Goal: Information Seeking & Learning: Check status

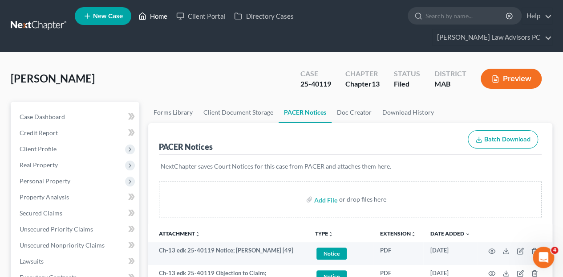
click at [157, 15] on link "Home" at bounding box center [153, 16] width 38 height 16
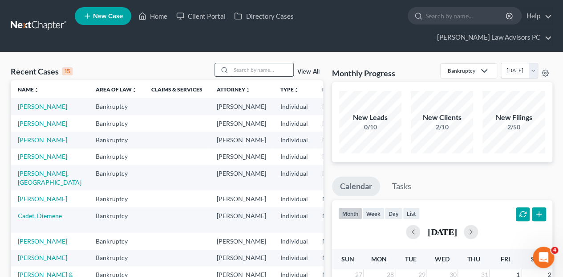
click at [238, 63] on input "search" at bounding box center [262, 69] width 62 height 13
type input "[PERSON_NAME]"
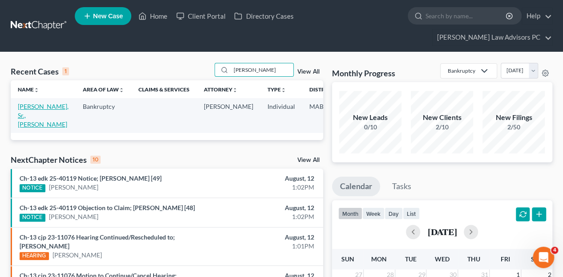
click at [25, 102] on link "[PERSON_NAME], Sr., [PERSON_NAME]" at bounding box center [43, 114] width 51 height 25
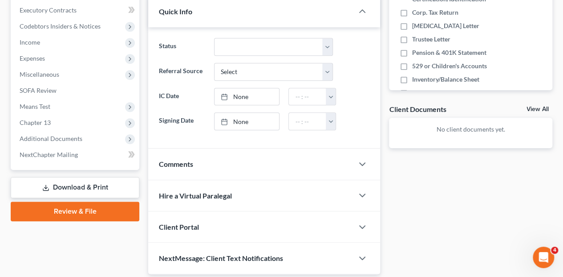
scroll to position [279, 0]
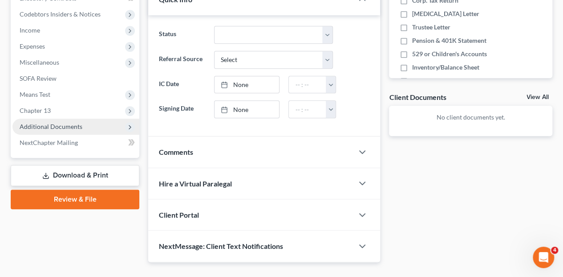
click at [40, 118] on span "Additional Documents" at bounding box center [75, 126] width 127 height 16
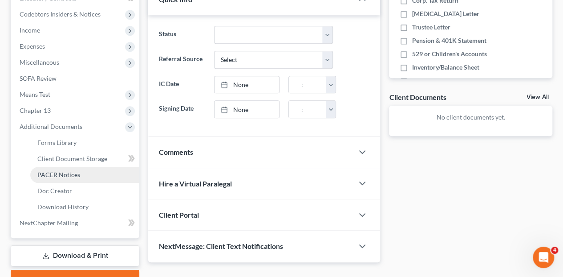
click at [54, 171] on span "PACER Notices" at bounding box center [58, 175] width 43 height 8
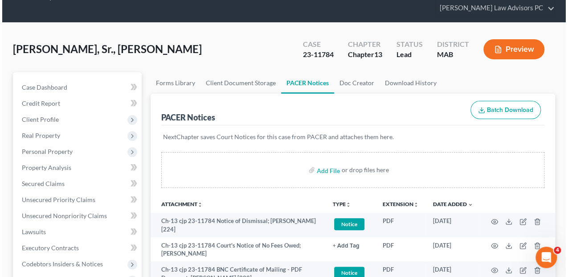
scroll to position [59, 0]
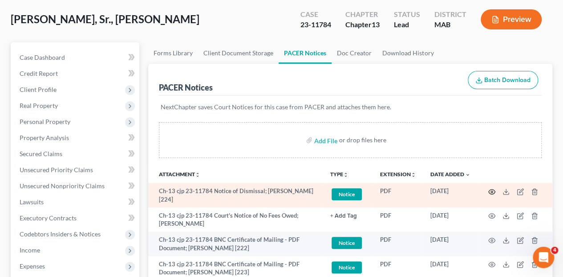
click at [492, 188] on icon "button" at bounding box center [492, 191] width 7 height 7
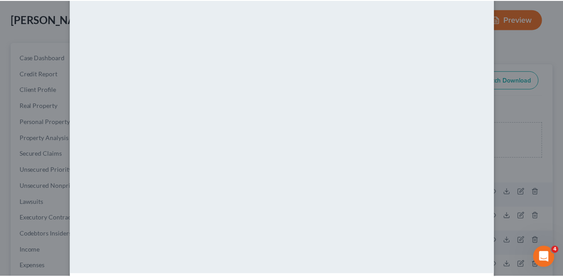
scroll to position [0, 0]
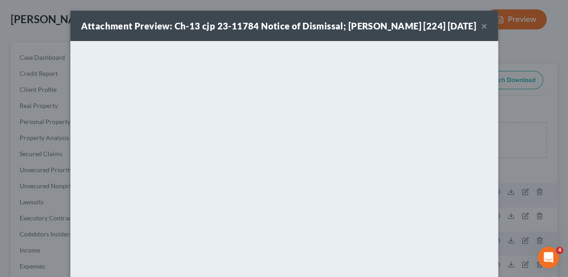
click at [482, 30] on button "×" at bounding box center [484, 25] width 6 height 11
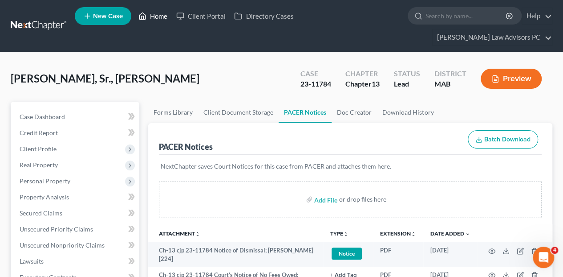
click at [150, 16] on link "Home" at bounding box center [153, 16] width 38 height 16
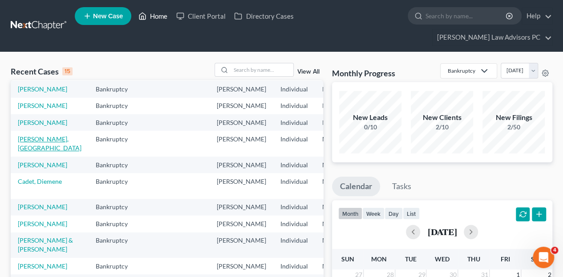
scroll to position [118, 0]
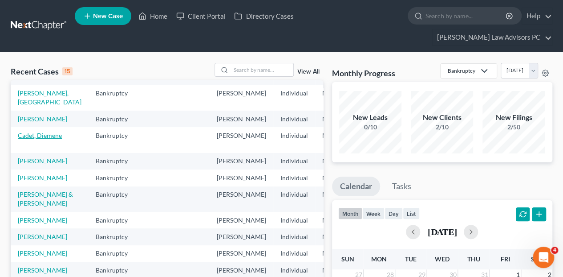
click at [27, 139] on link "Cadet, Diemene" at bounding box center [40, 135] width 44 height 8
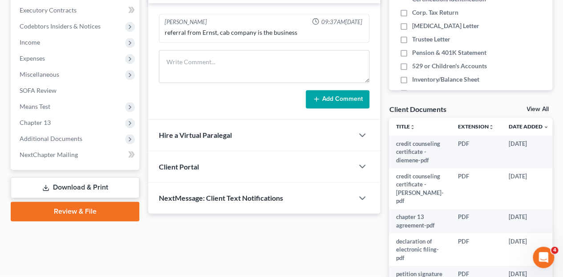
scroll to position [267, 0]
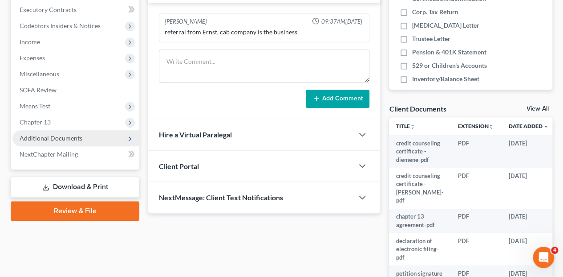
click at [40, 130] on span "Additional Documents" at bounding box center [75, 138] width 127 height 16
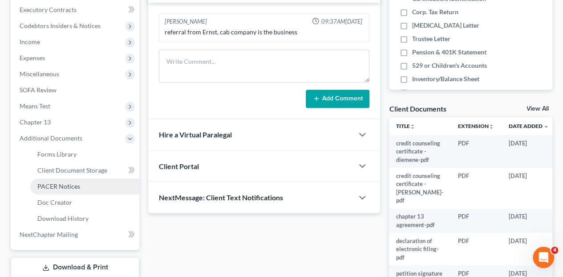
click at [63, 182] on span "PACER Notices" at bounding box center [58, 186] width 43 height 8
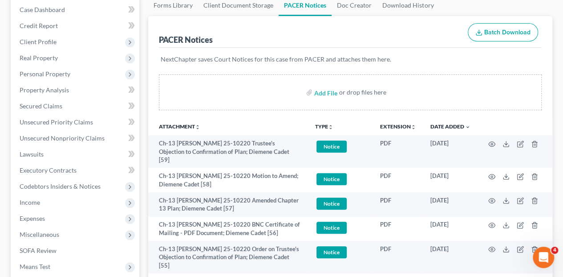
scroll to position [118, 0]
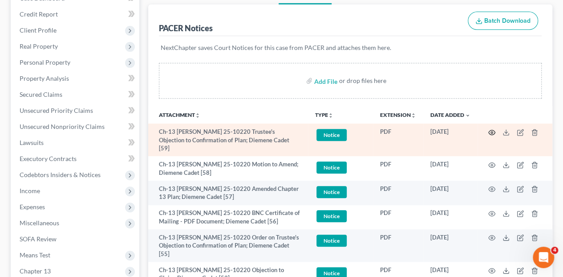
click at [491, 129] on icon "button" at bounding box center [492, 132] width 7 height 7
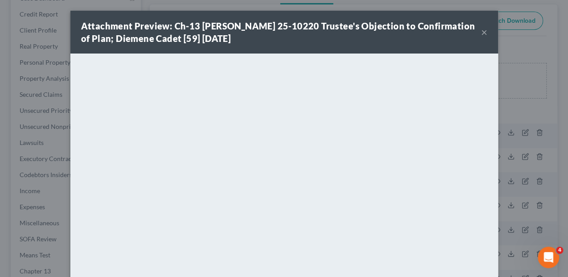
click at [478, 30] on div "Attachment Preview: Ch-13 [PERSON_NAME] 25-10220 Trustee's Objection to Confirm…" at bounding box center [281, 32] width 400 height 25
click at [481, 33] on button "×" at bounding box center [484, 32] width 6 height 11
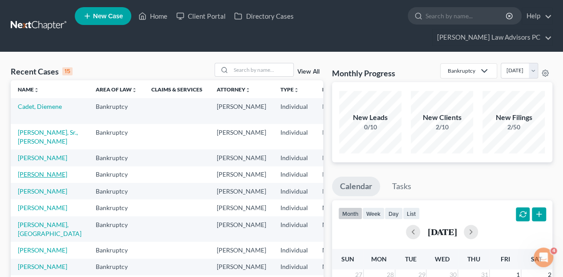
click at [37, 170] on link "[PERSON_NAME]" at bounding box center [42, 174] width 49 height 8
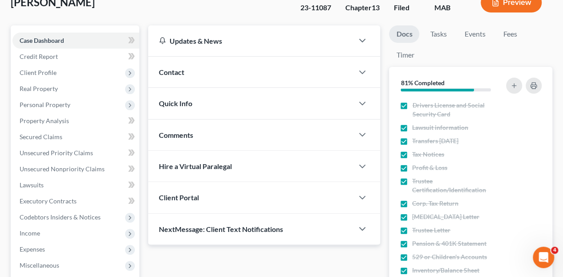
scroll to position [208, 0]
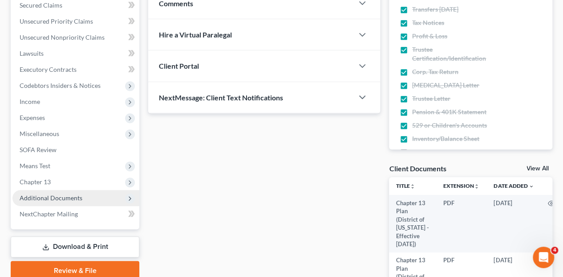
click at [44, 194] on span "Additional Documents" at bounding box center [51, 198] width 63 height 8
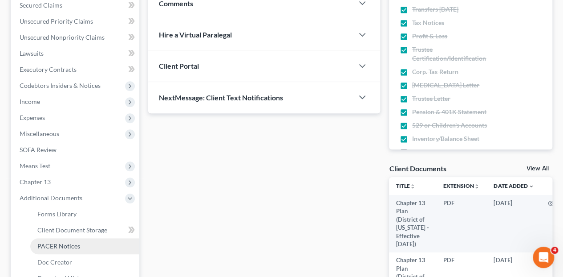
click at [61, 242] on span "PACER Notices" at bounding box center [58, 246] width 43 height 8
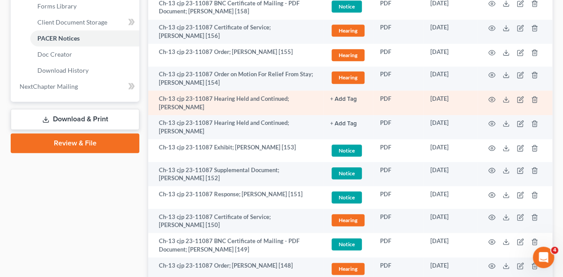
scroll to position [415, 0]
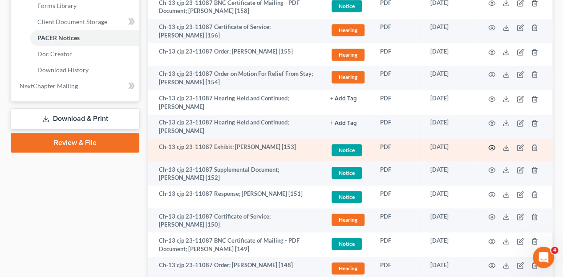
click at [492, 144] on icon "button" at bounding box center [492, 147] width 7 height 7
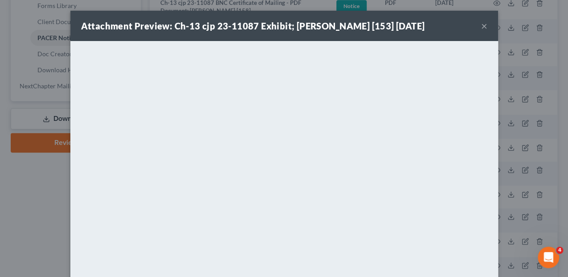
click at [482, 23] on button "×" at bounding box center [484, 25] width 6 height 11
